Goal: Task Accomplishment & Management: Manage account settings

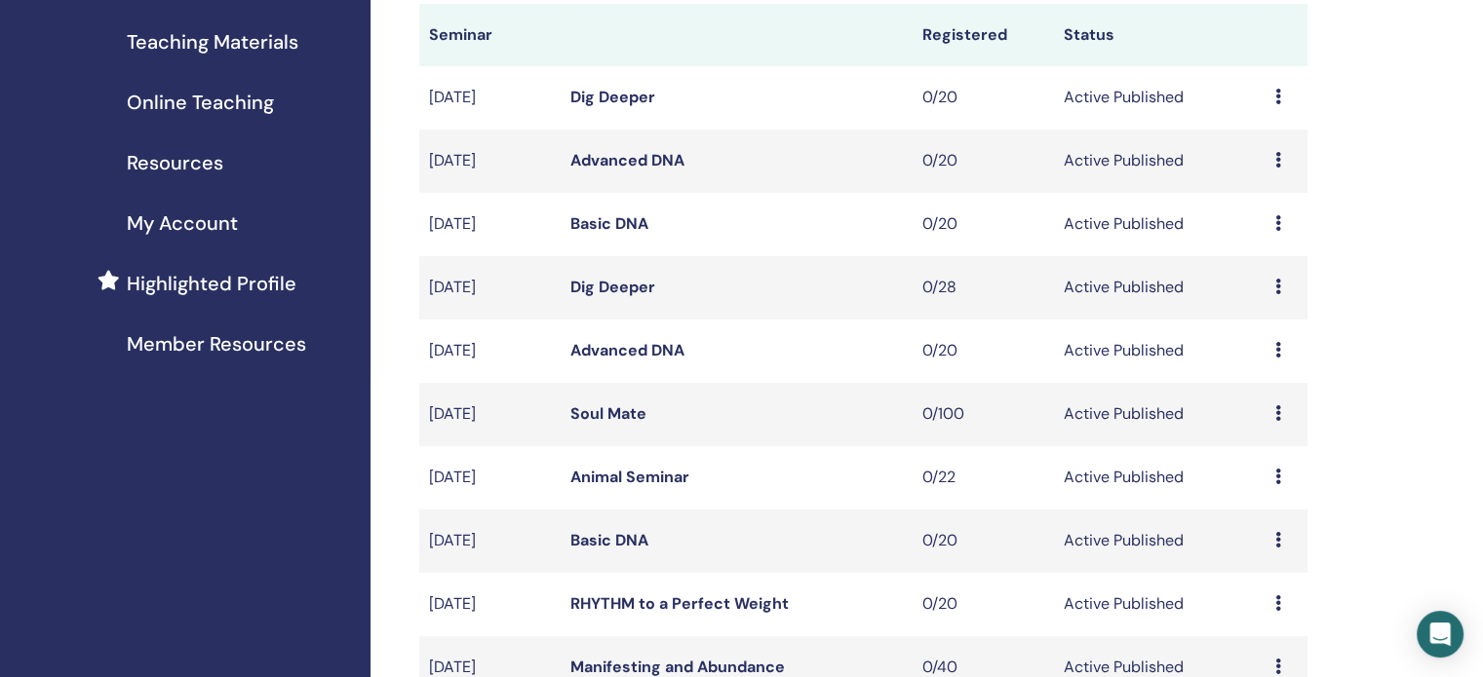
scroll to position [390, 0]
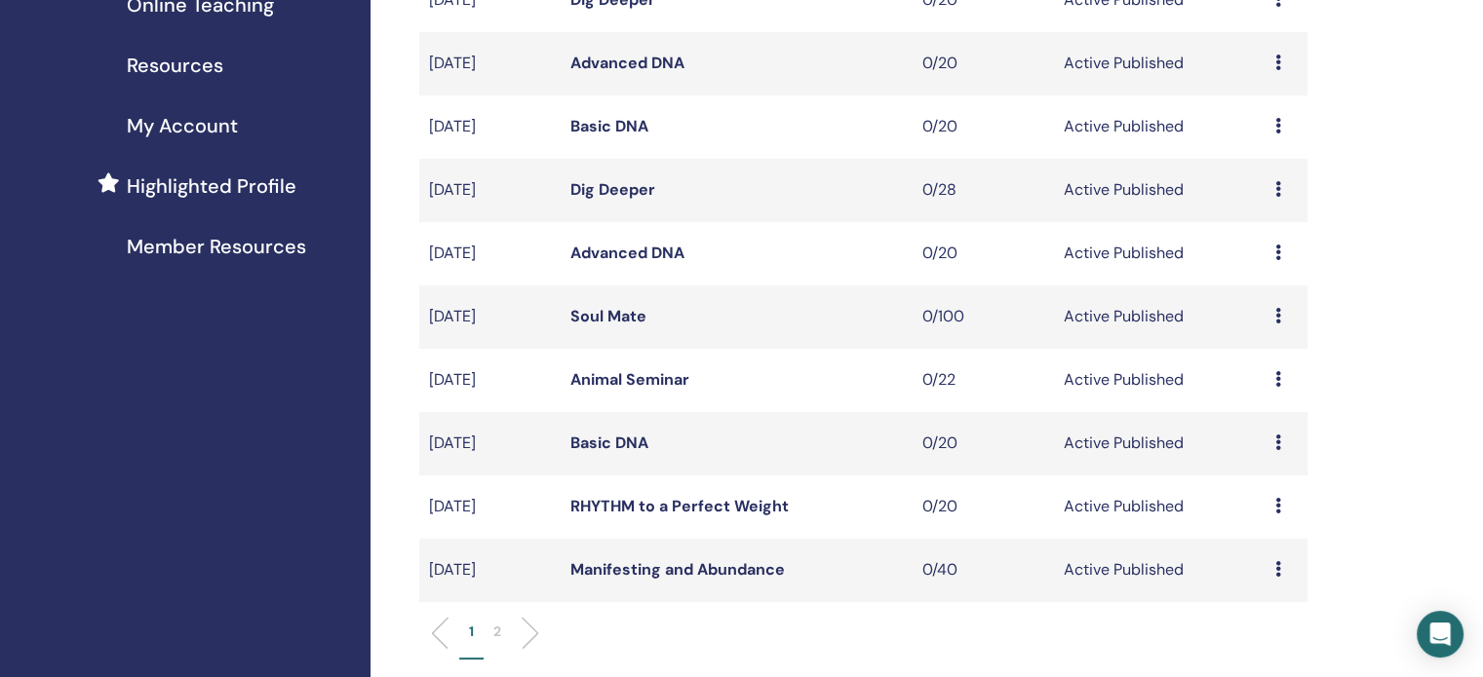
click at [642, 570] on link "Manifesting and Abundance" at bounding box center [677, 570] width 214 height 20
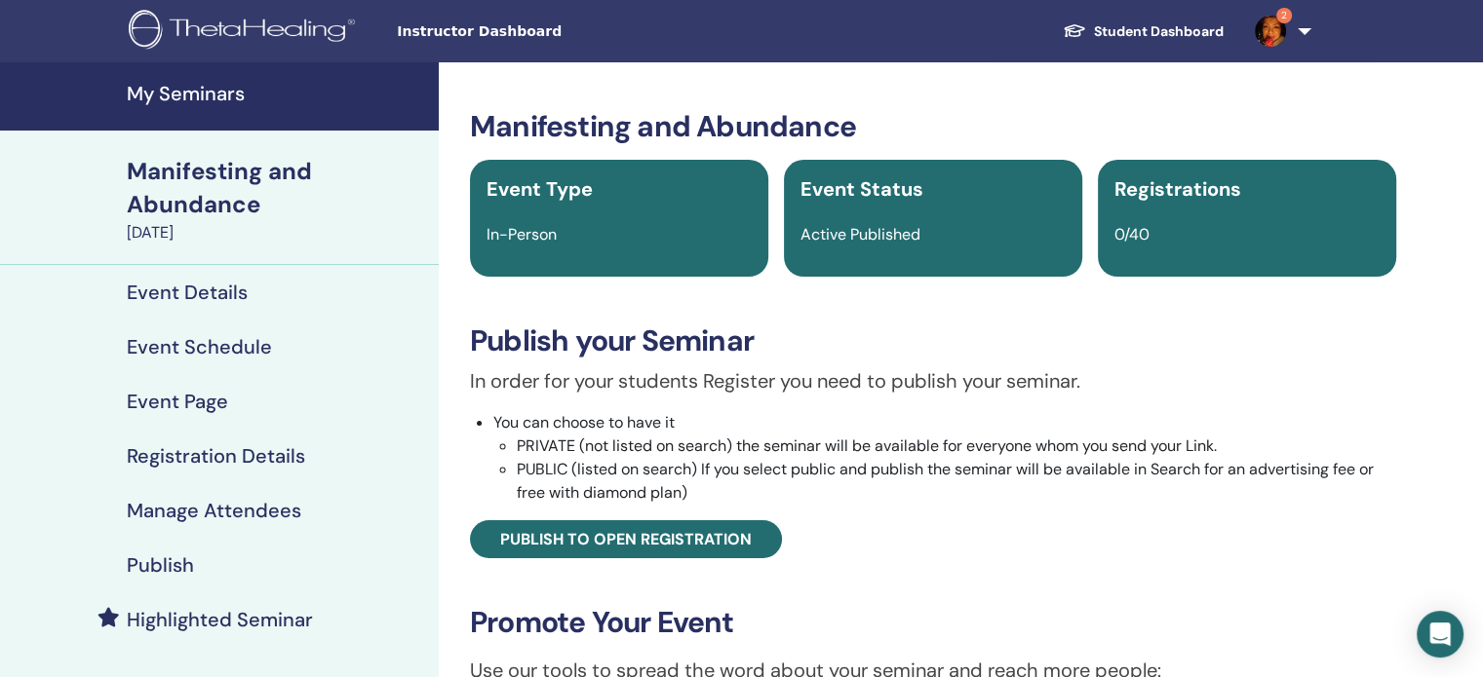
click at [163, 558] on h4 "Publish" at bounding box center [160, 565] width 67 height 23
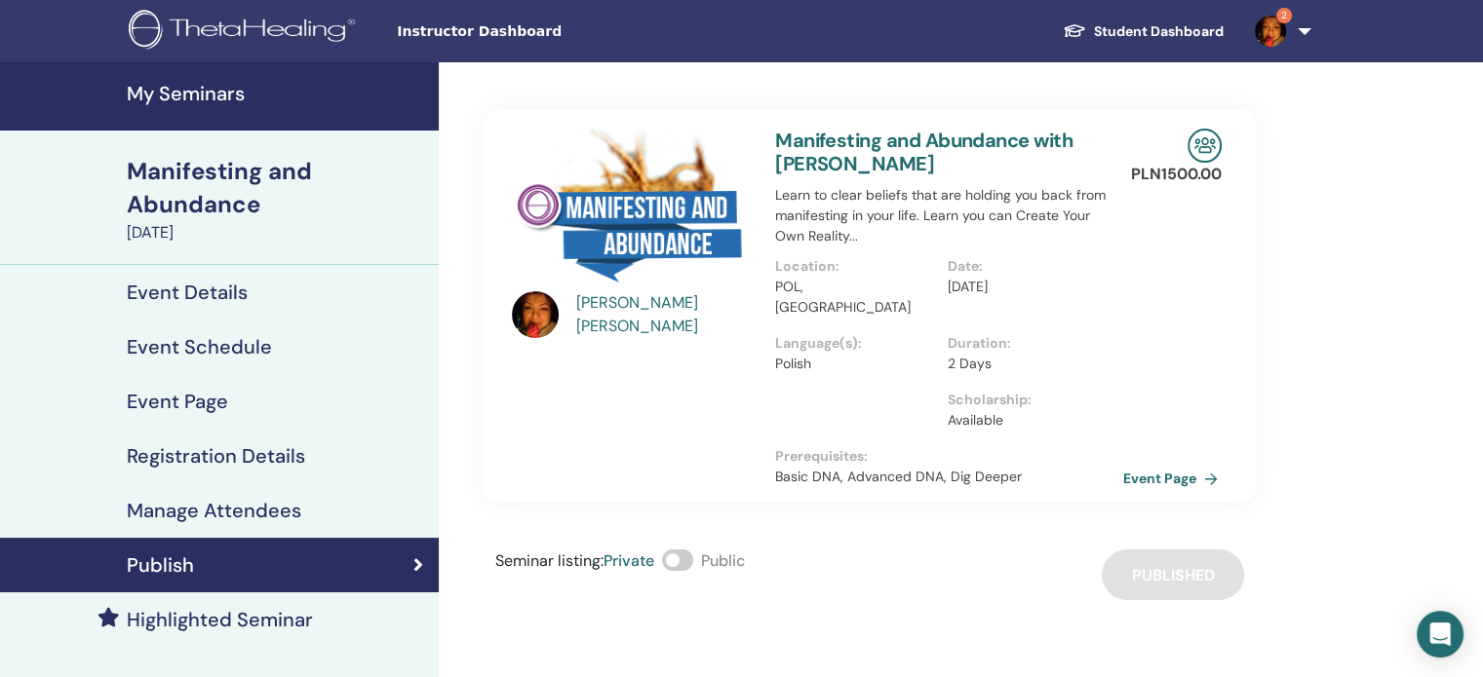
click at [1170, 464] on link "Event Page" at bounding box center [1174, 478] width 102 height 29
click at [1150, 464] on link "Event Page" at bounding box center [1174, 478] width 102 height 29
click at [1142, 464] on link "Event Page" at bounding box center [1174, 478] width 102 height 29
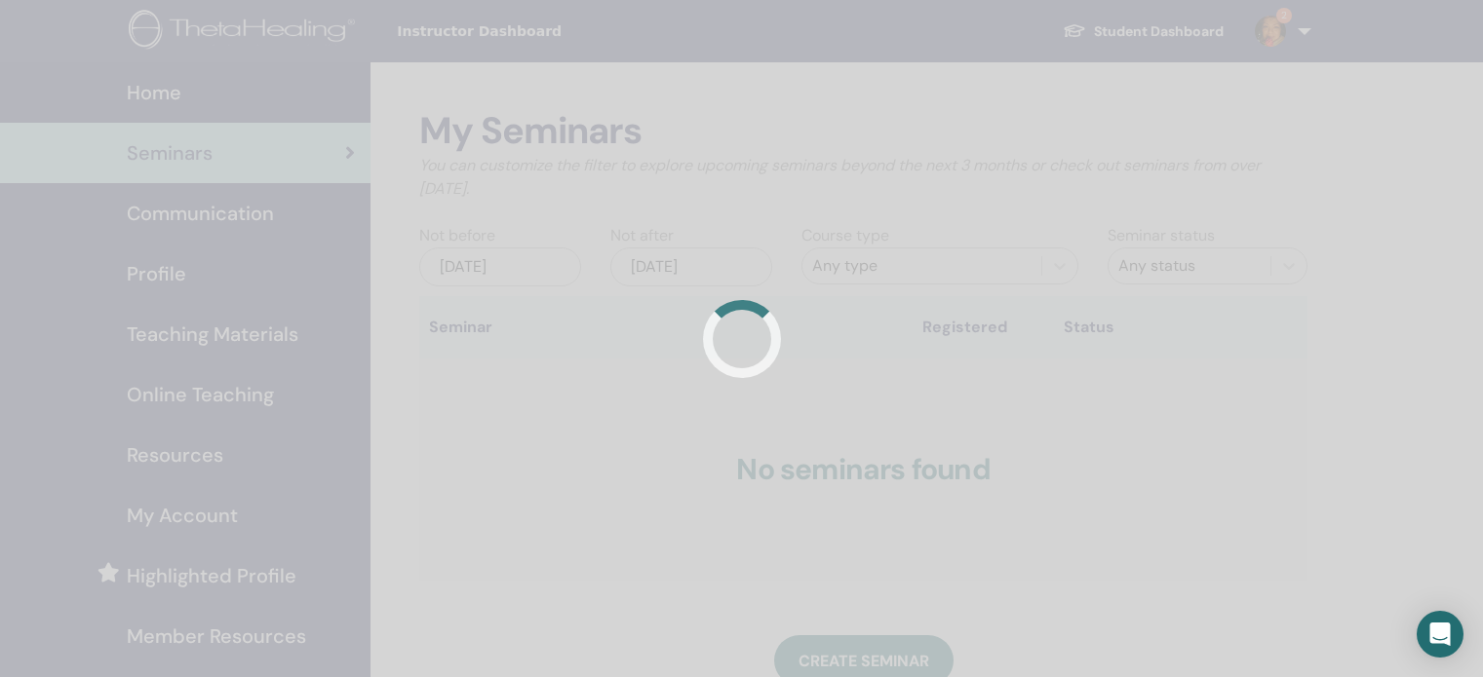
scroll to position [388, 0]
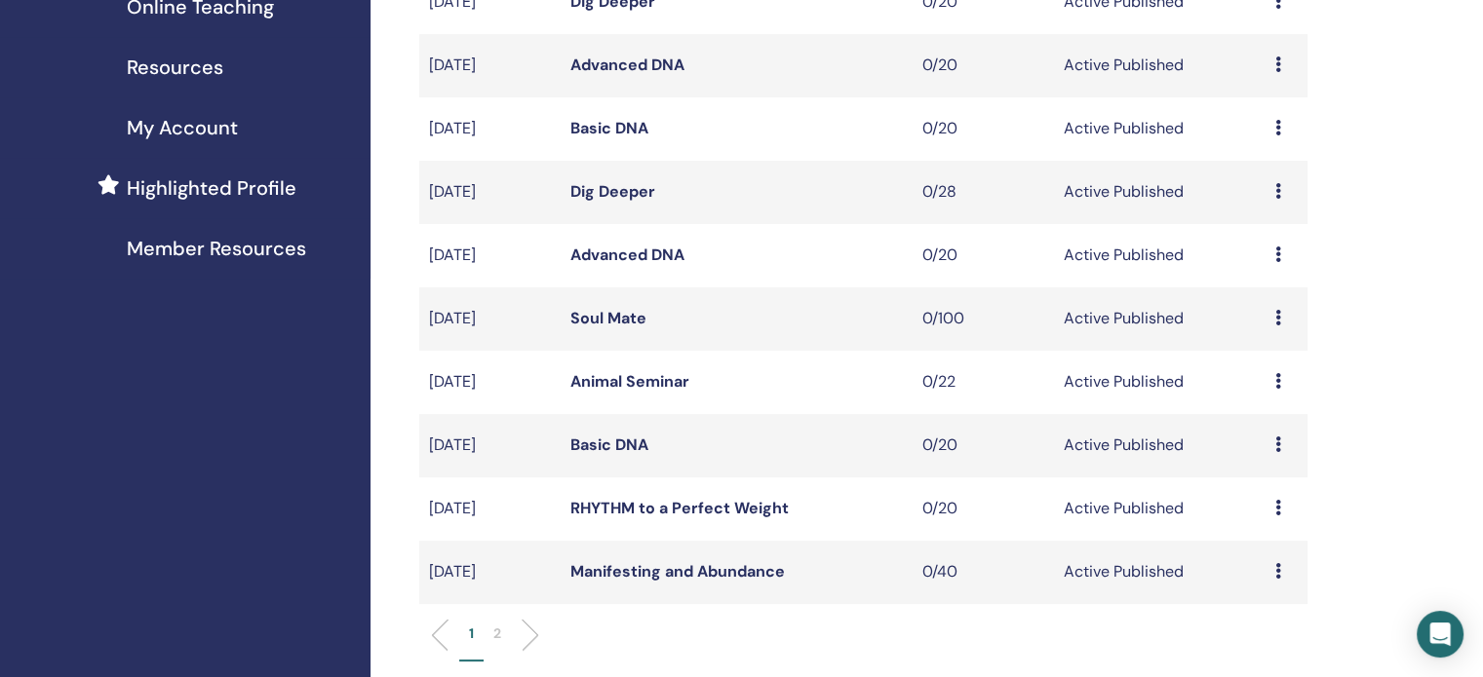
click at [603, 508] on link "RHYTHM to a Perfect Weight" at bounding box center [679, 508] width 218 height 20
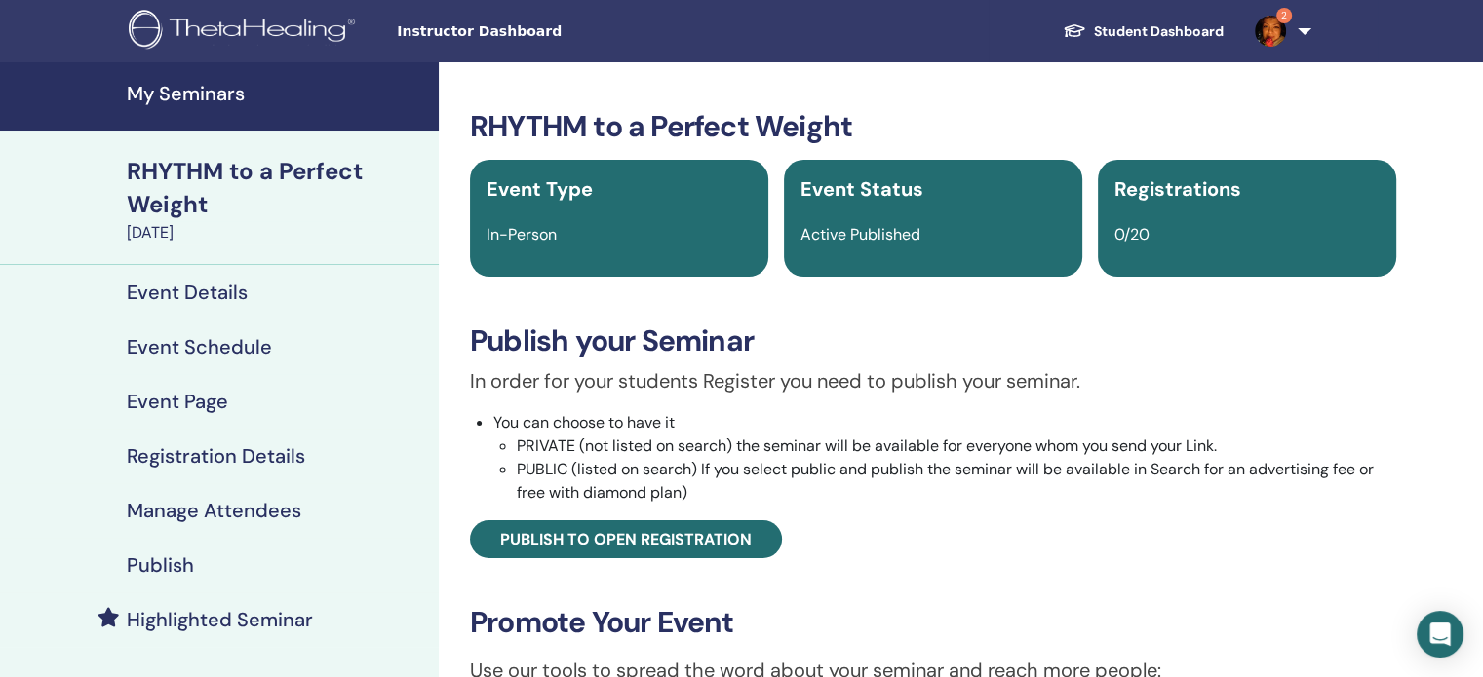
click at [172, 560] on h4 "Publish" at bounding box center [160, 565] width 67 height 23
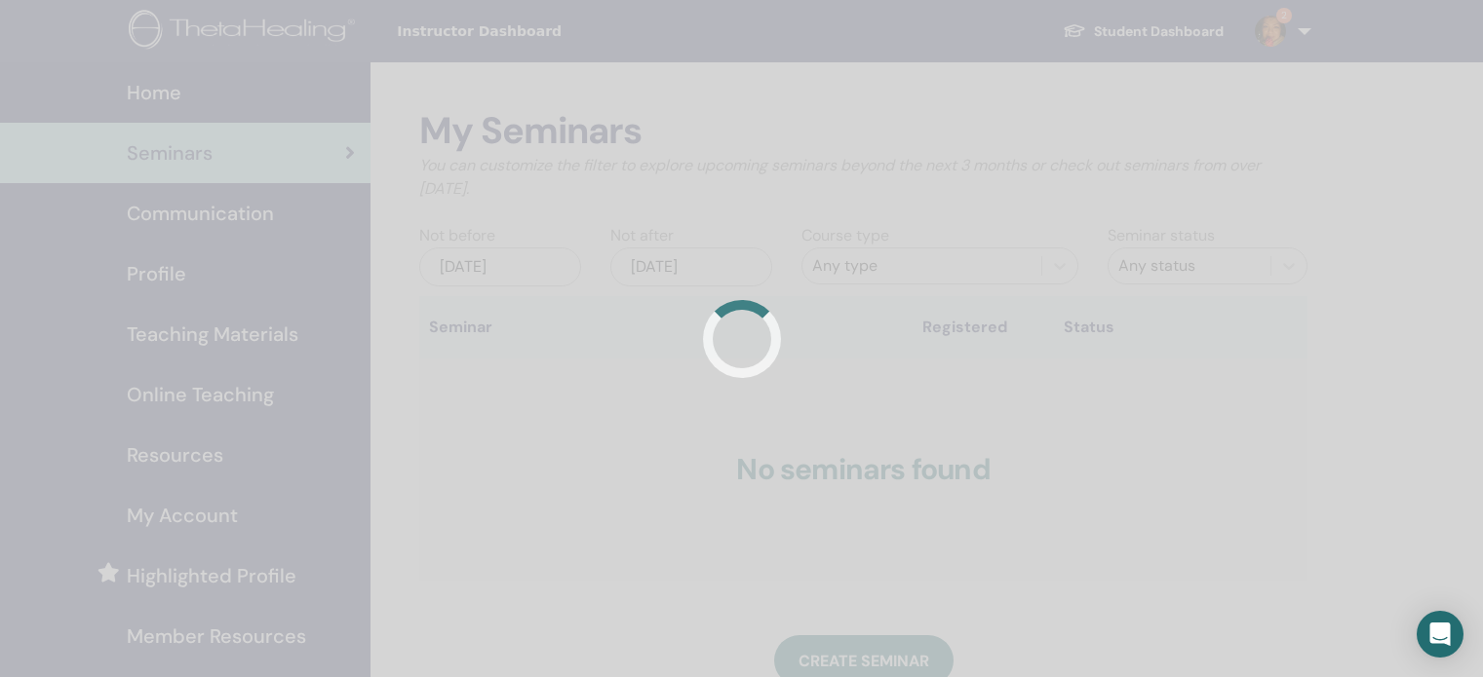
scroll to position [386, 0]
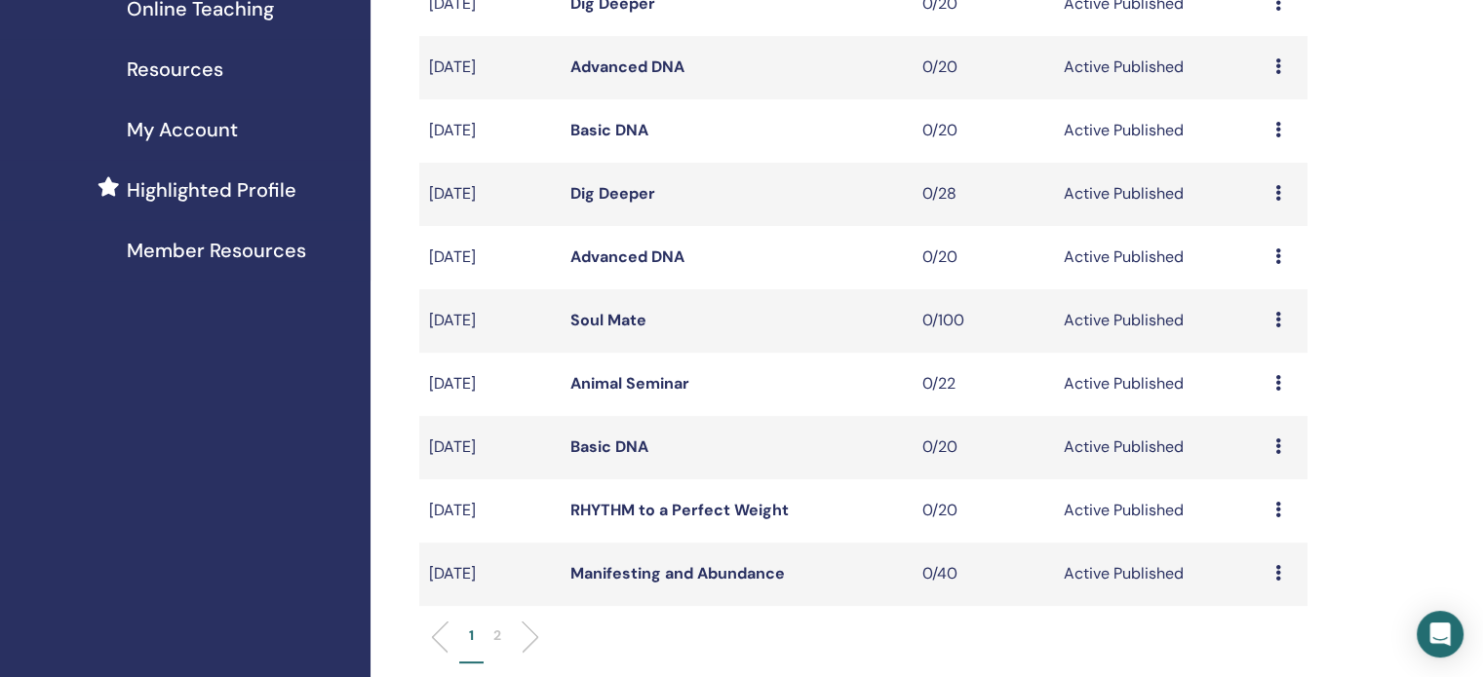
click at [599, 373] on link "Animal Seminar" at bounding box center [629, 383] width 119 height 20
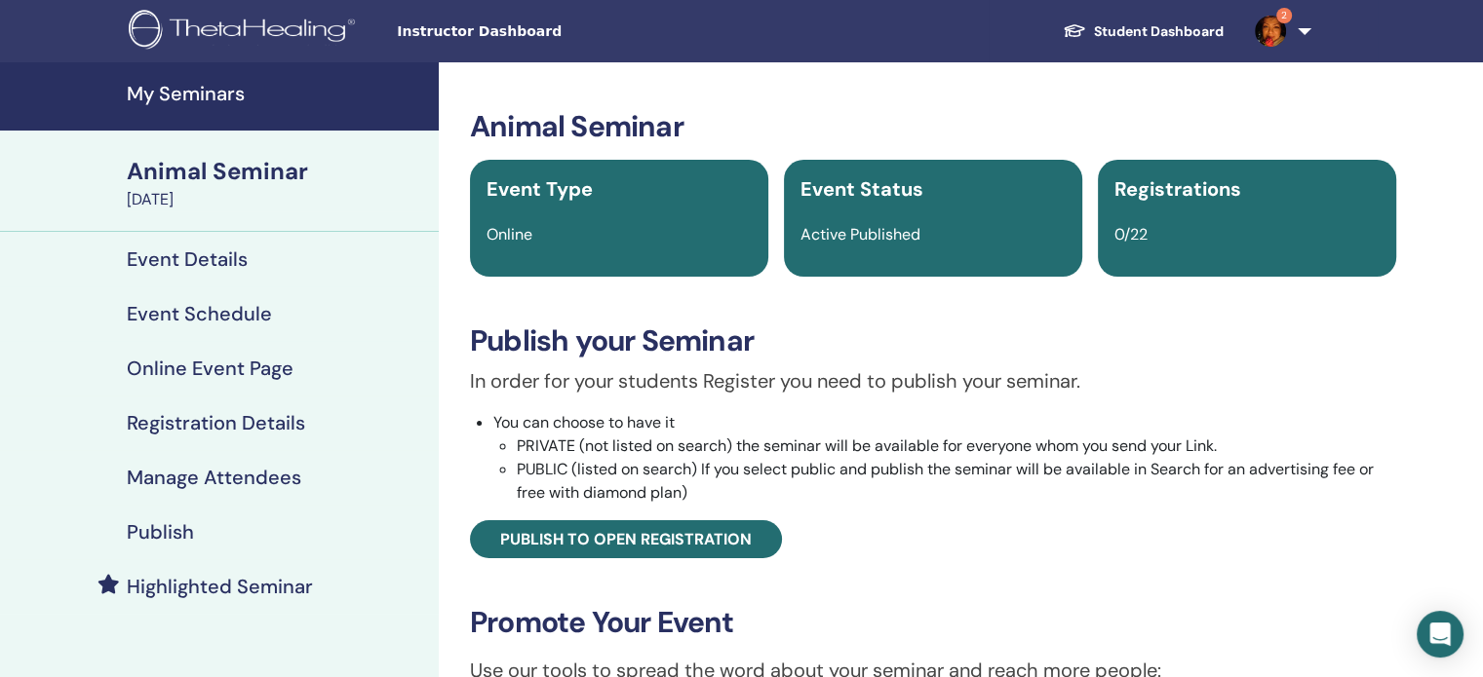
click at [171, 538] on h4 "Publish" at bounding box center [160, 532] width 67 height 23
